Goal: Transaction & Acquisition: Book appointment/travel/reservation

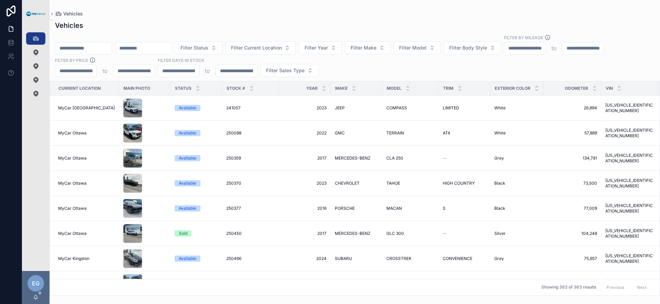
click at [372, 69] on div "Filter Status Filter Current Location Filter Year Filter Make Filter Model Filt…" at bounding box center [354, 55] width 610 height 43
click at [394, 75] on div "Filter Status Filter Current Location Filter Year Filter Make Filter Model Filt…" at bounding box center [354, 55] width 610 height 43
click at [342, 50] on button "Filter Year" at bounding box center [320, 47] width 43 height 13
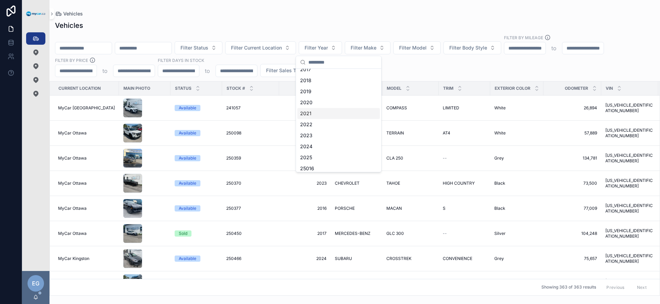
scroll to position [62, 0]
drag, startPoint x: 422, startPoint y: 70, endPoint x: 430, endPoint y: 69, distance: 8.0
click at [422, 70] on div "Filter Status Filter Current Location Filter Year Filter Make Filter Model Filt…" at bounding box center [354, 55] width 610 height 43
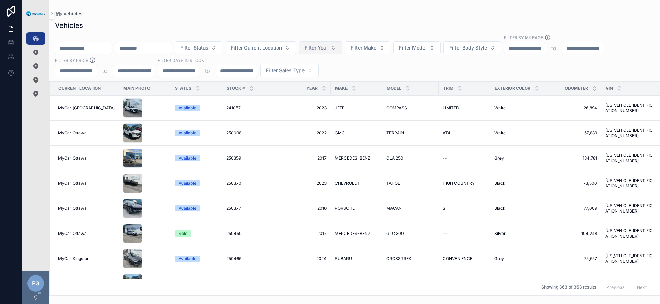
drag, startPoint x: 341, startPoint y: 74, endPoint x: 347, endPoint y: 49, distance: 25.2
click at [341, 73] on div "Filter Status Filter Current Location Filter Year Filter Make Filter Model Filt…" at bounding box center [354, 55] width 610 height 43
click at [328, 47] on span "Filter Year" at bounding box center [316, 47] width 23 height 7
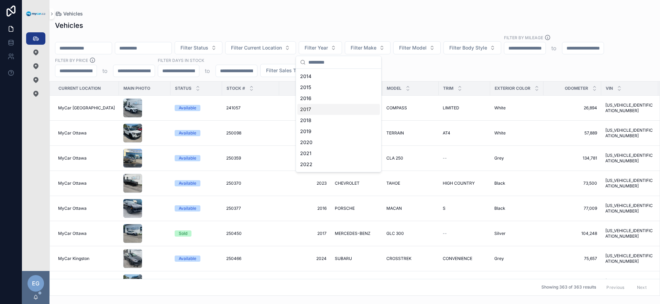
scroll to position [61, 0]
click at [336, 93] on div "2019" at bounding box center [338, 91] width 82 height 11
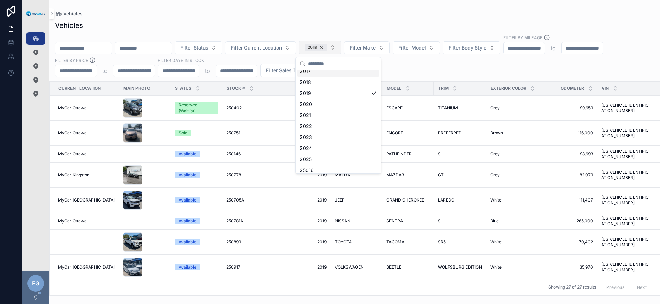
click at [327, 50] on div "2019" at bounding box center [316, 48] width 23 height 8
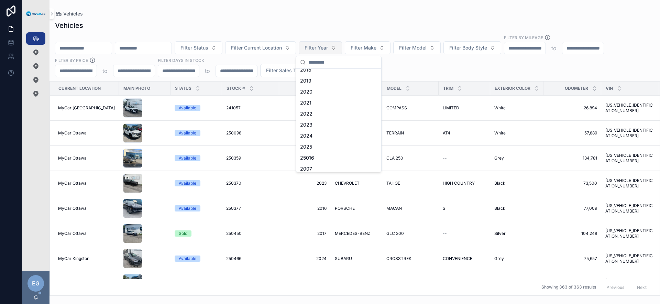
scroll to position [61, 0]
click at [328, 47] on span "Filter Year" at bounding box center [316, 47] width 23 height 7
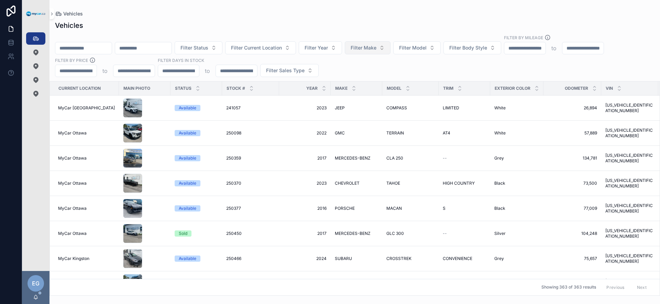
click at [376, 50] on span "Filter Make" at bounding box center [364, 47] width 26 height 7
type input "******"
click at [368, 81] on div "****** NISSAN" at bounding box center [386, 69] width 86 height 27
click at [370, 75] on div "NISSAN" at bounding box center [385, 75] width 82 height 11
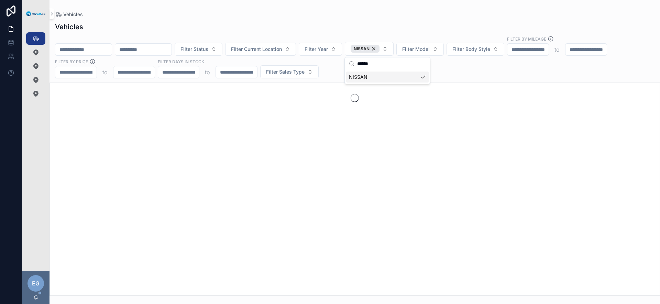
click at [462, 68] on div "Filter Status Filter Current Location Filter Year NISSAN Filter Model Filter Bo…" at bounding box center [354, 57] width 610 height 43
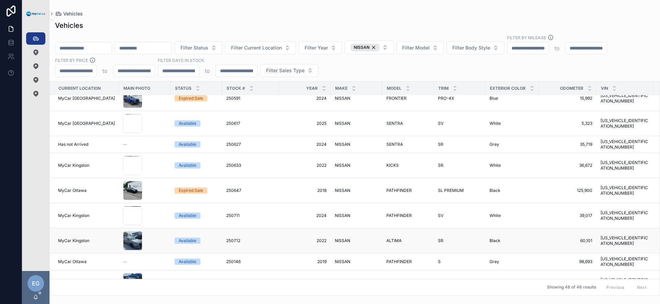
scroll to position [139, 0]
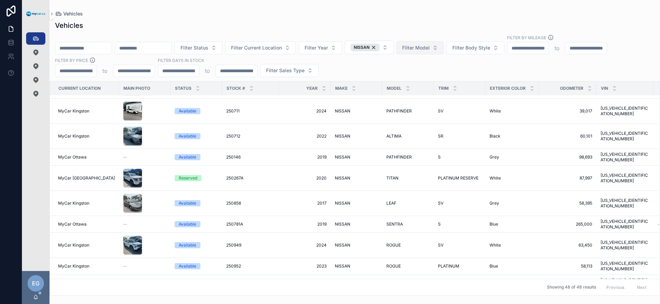
click at [426, 49] on span "Filter Model" at bounding box center [415, 47] width 27 height 7
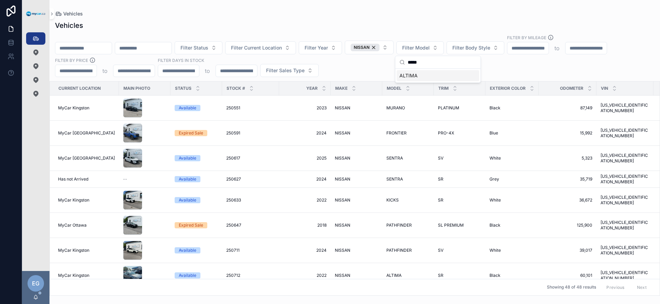
type input "*****"
click at [435, 76] on div "ALTIMA" at bounding box center [438, 75] width 82 height 11
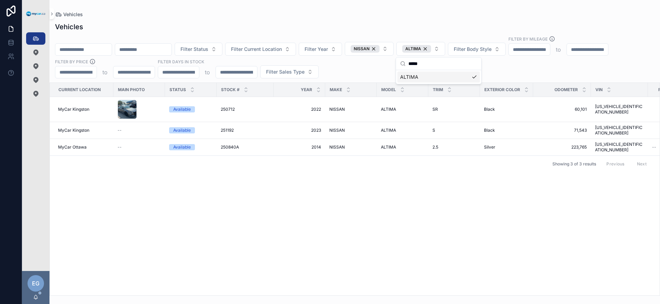
click at [372, 66] on div "Filter Status Filter Current Location Filter Year NISSAN ALTIMA Filter Body Sty…" at bounding box center [354, 57] width 610 height 43
click at [312, 109] on span "2022" at bounding box center [299, 109] width 43 height 5
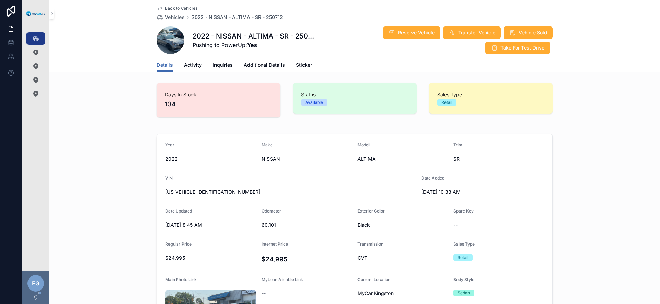
click at [431, 58] on div "Details Activity Inquiries Additional Details Sticker" at bounding box center [355, 64] width 396 height 13
click at [420, 35] on span "Reserve Vehicle" at bounding box center [416, 32] width 37 height 7
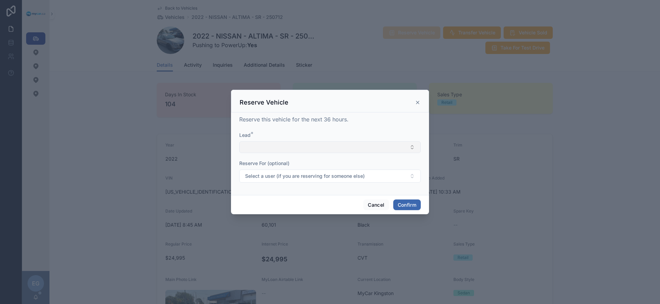
click at [301, 151] on button "Select Button" at bounding box center [329, 147] width 181 height 12
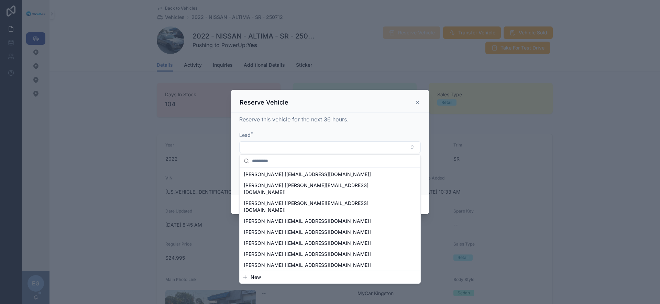
click at [266, 277] on button "New" at bounding box center [329, 277] width 175 height 7
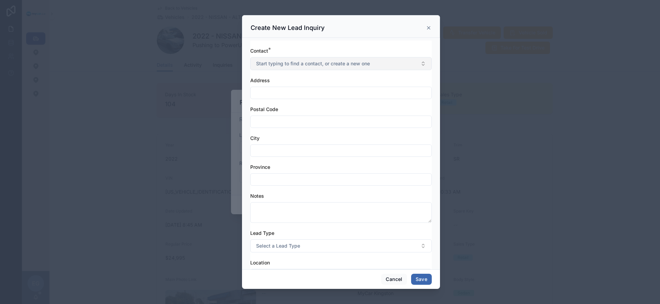
click at [331, 65] on span "Start typing to find a contact, or create a new one" at bounding box center [313, 63] width 114 height 7
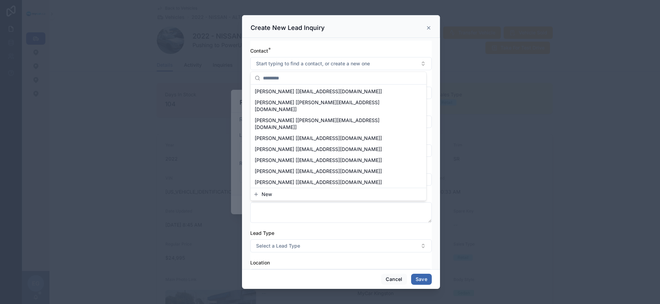
click at [299, 196] on button "New" at bounding box center [338, 194] width 170 height 7
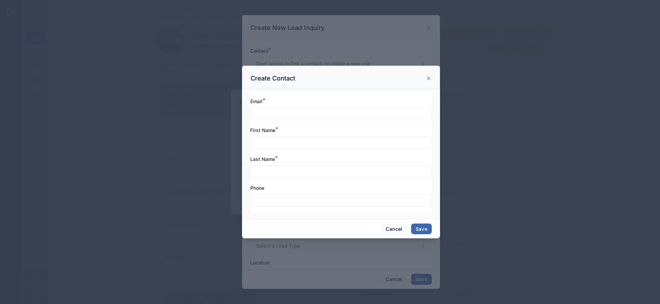
click at [327, 112] on input "text" at bounding box center [341, 114] width 181 height 10
type input "**********"
type input "******"
type input "*"
type input "*****"
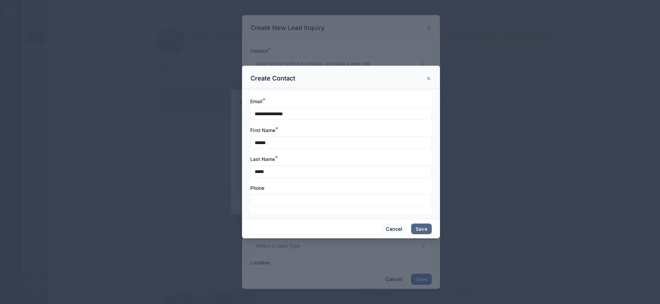
click at [421, 229] on button "Save" at bounding box center [421, 228] width 21 height 11
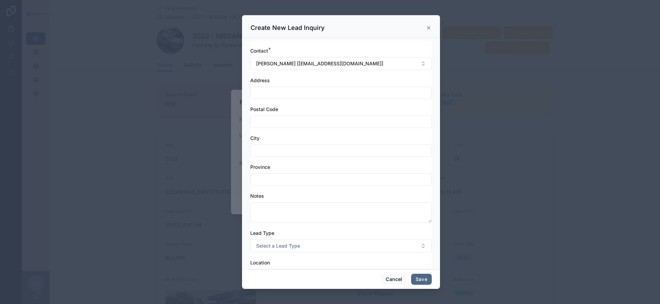
click at [420, 283] on button "Save" at bounding box center [421, 279] width 21 height 11
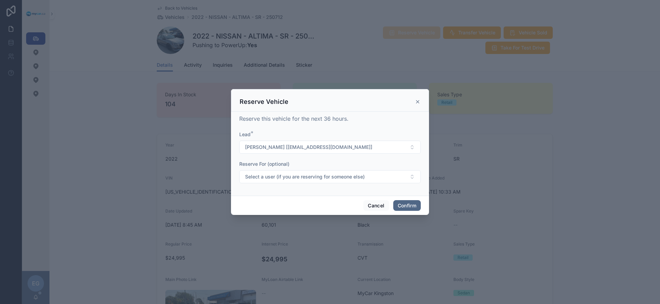
click at [411, 205] on button "Confirm" at bounding box center [406, 205] width 27 height 11
